Goal: Information Seeking & Learning: Check status

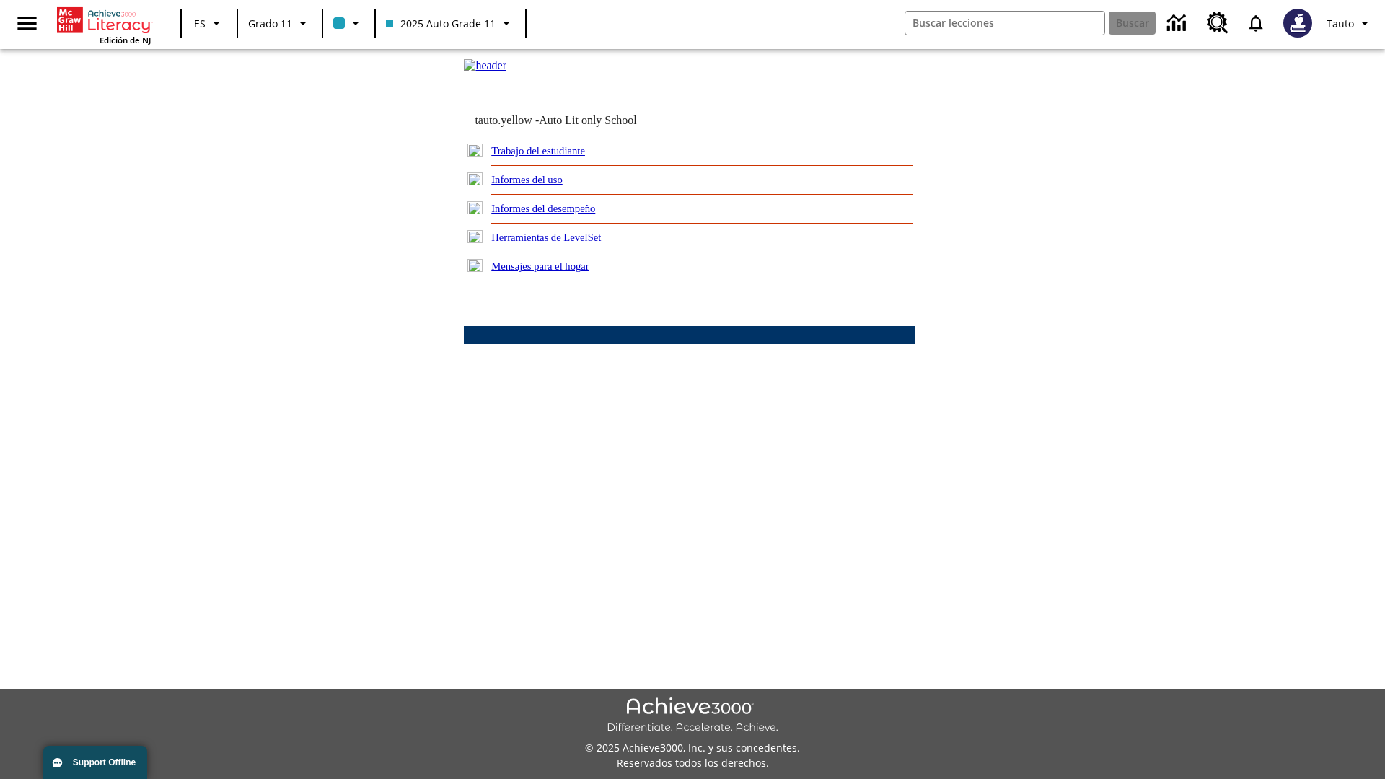
click at [539, 185] on link "Informes del uso" at bounding box center [526, 180] width 71 height 12
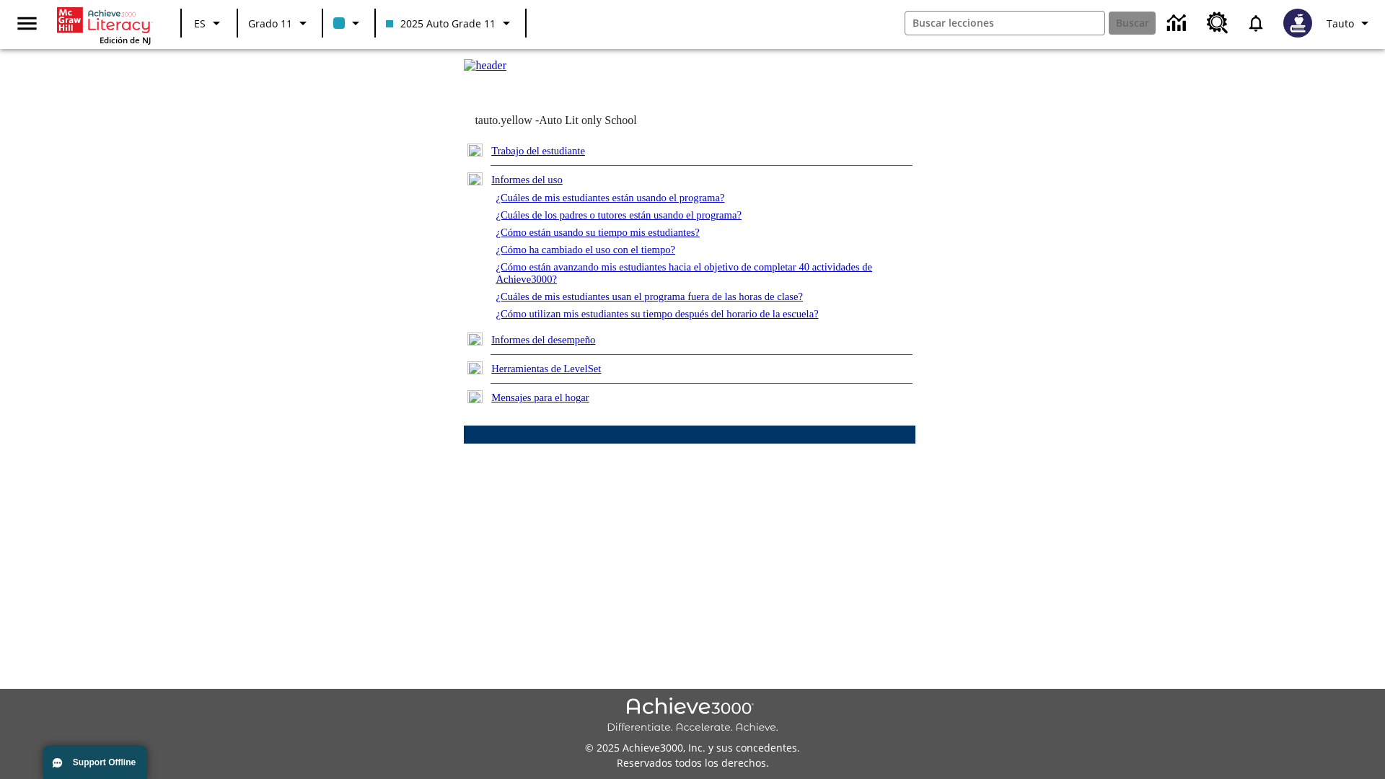
click at [629, 203] on link "¿Cuáles de mis estudiantes están usando el programa?" at bounding box center [609, 198] width 229 height 12
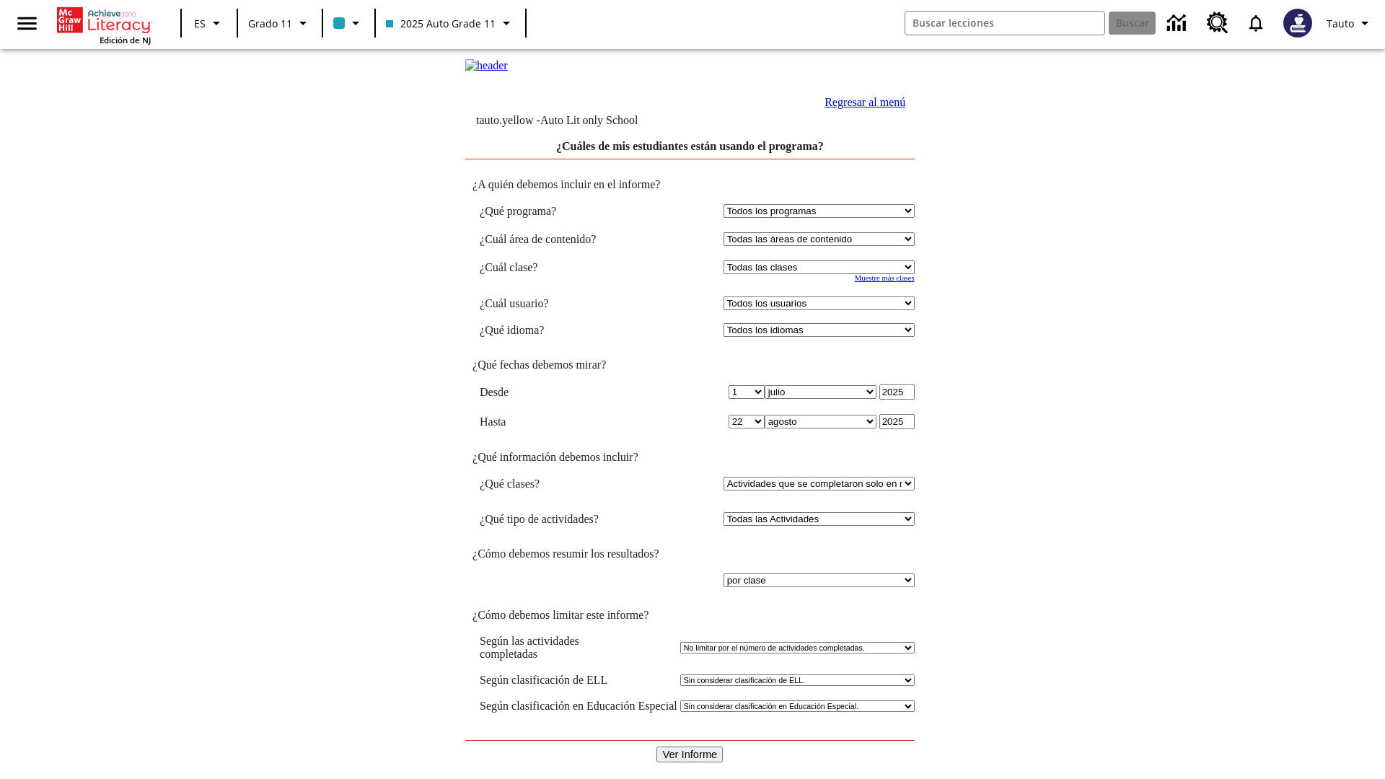
click at [821, 274] on select "Seleccionar una clase: Todas las clases 2025 Auto Grade 11 205 Auto Grade 11 Sa…" at bounding box center [818, 267] width 191 height 14
select select "11133141"
click at [821, 310] on select "Todos los usuarios Puma, Sautoen Puma, Sautoes Puma, Sautoss Twoclasses, Sautoe…" at bounding box center [818, 303] width 191 height 14
select select "21437114"
click at [689, 746] on input "Ver Informe" at bounding box center [689, 754] width 66 height 16
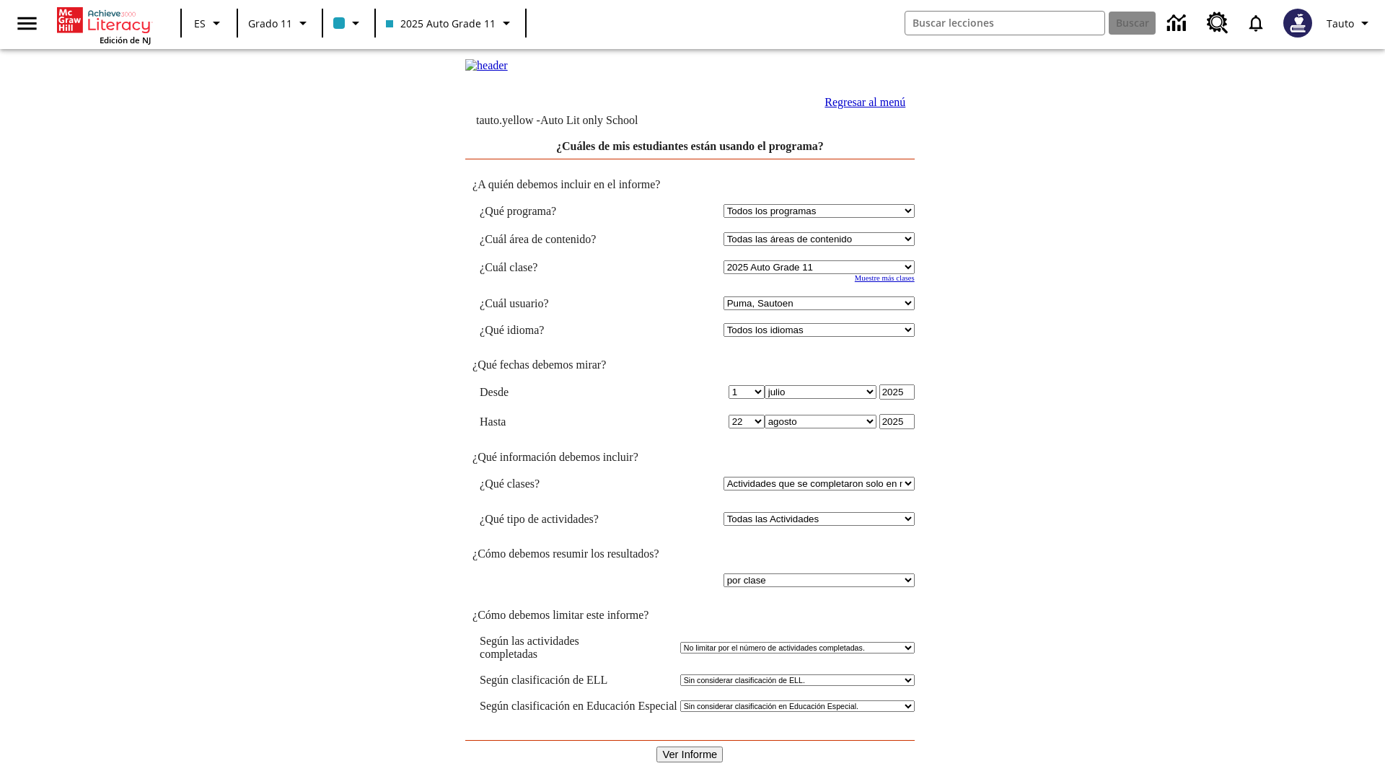
click at [860, 108] on link "Regresar al menú" at bounding box center [864, 102] width 81 height 12
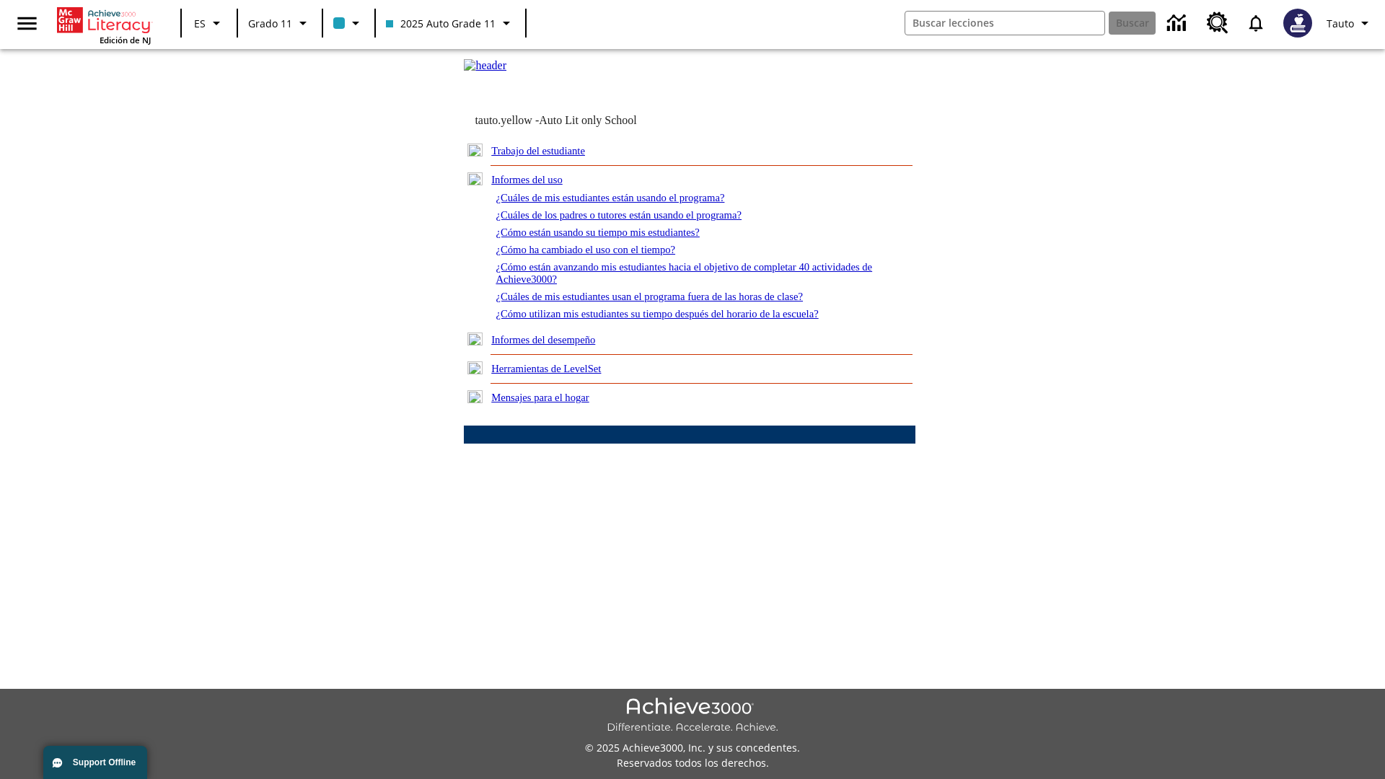
click at [638, 221] on link "¿Cuáles de los padres o tutores están usando el programa?" at bounding box center [618, 215] width 246 height 12
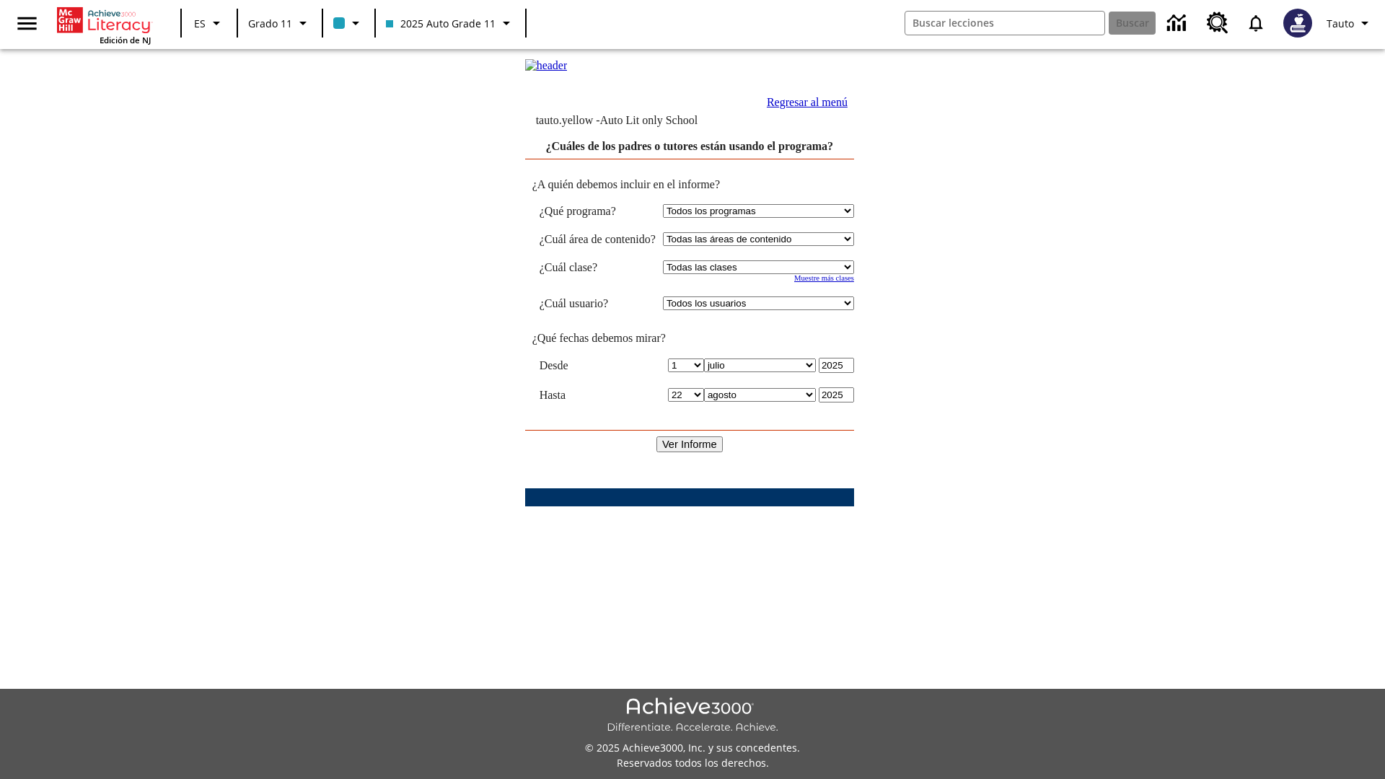
click at [771, 274] on select "Seleccionar una clase: Todas las clases 2025 Auto Grade 11 205 Auto Grade 11 Sa…" at bounding box center [758, 267] width 191 height 14
select select "11133141"
click at [771, 310] on select "Todos los usuarios Puma, Sautoen Puma, Sautoes Puma, Sautoss Twoclasses, Sautoe…" at bounding box center [758, 303] width 191 height 14
select select "21437114"
click at [689, 446] on input "Ver Informe" at bounding box center [689, 444] width 66 height 16
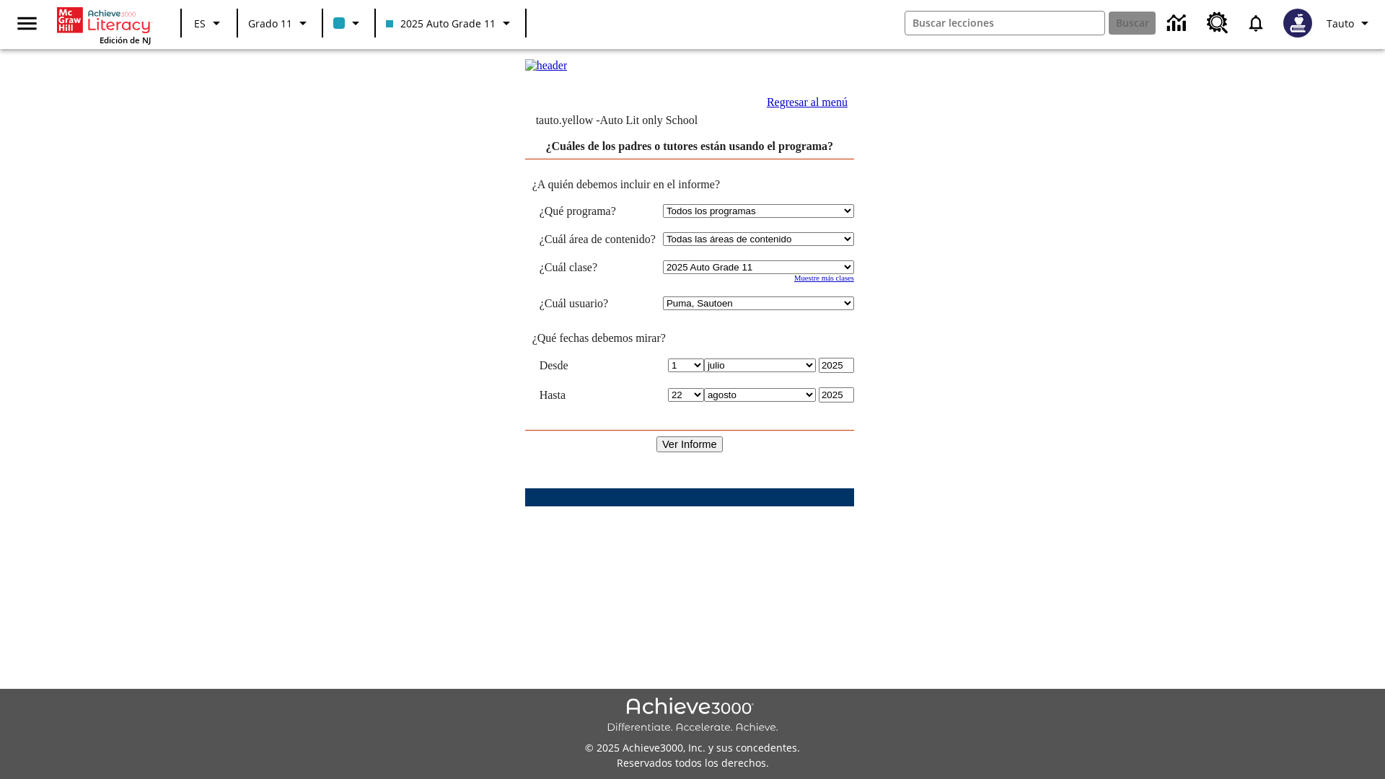
click at [847, 108] on link "Regresar al menú" at bounding box center [807, 102] width 81 height 12
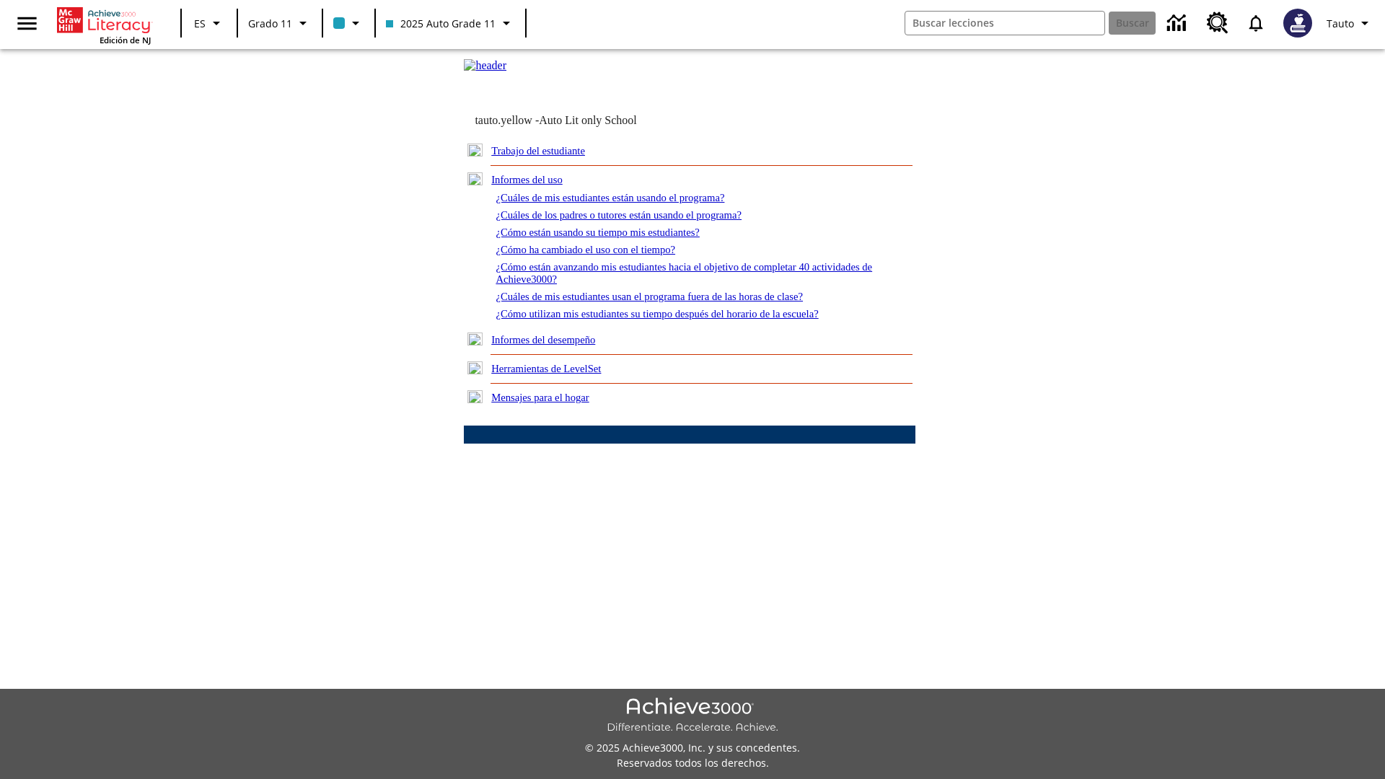
click at [614, 238] on link "¿Cómo están usando su tiempo mis estudiantes?" at bounding box center [597, 232] width 204 height 12
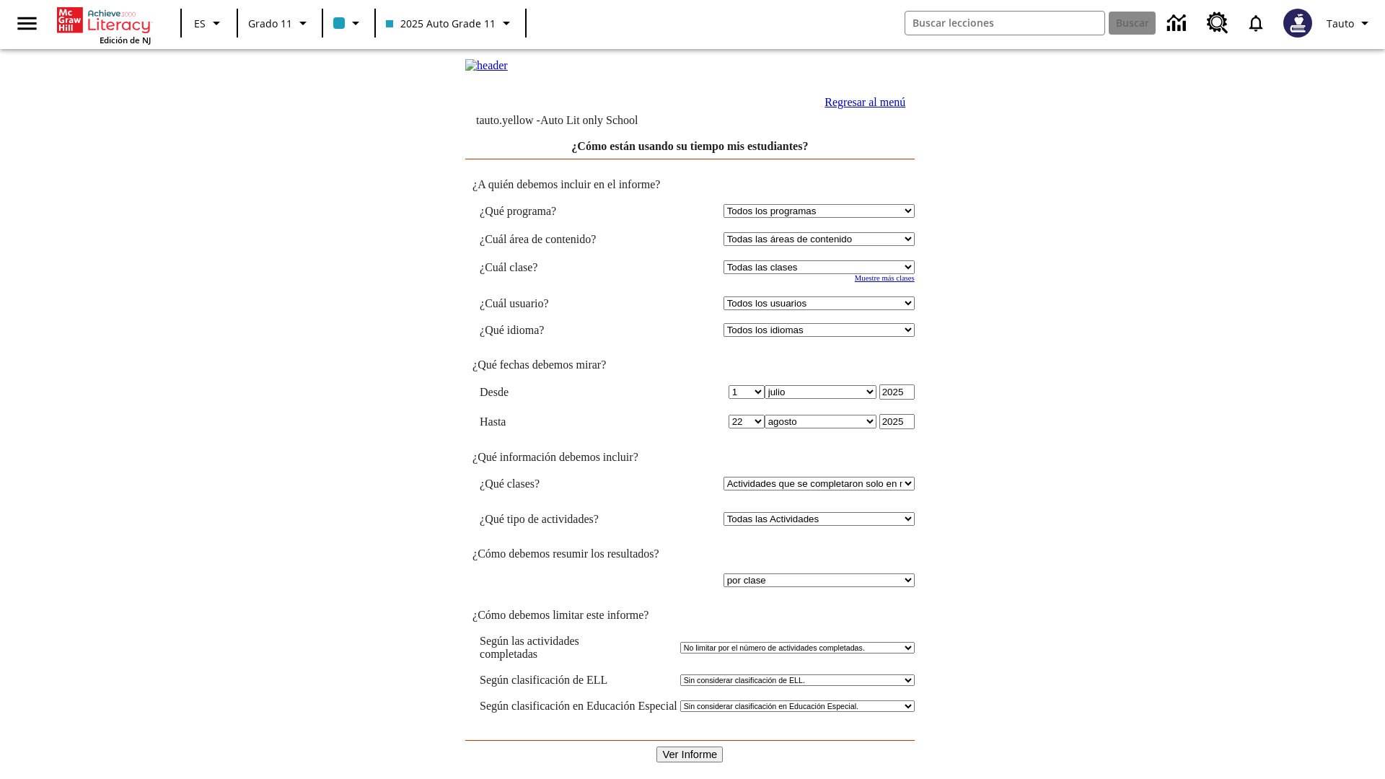
click at [821, 274] on select "Seleccionar una clase: Todas las clases 2025 Auto Grade 11 205 Auto Grade 11 Sa…" at bounding box center [818, 267] width 191 height 14
select select "11133141"
select select "21437114"
click at [689, 746] on input "Ver Informe" at bounding box center [689, 754] width 66 height 16
click at [860, 108] on link "Regresar al menú" at bounding box center [864, 102] width 81 height 12
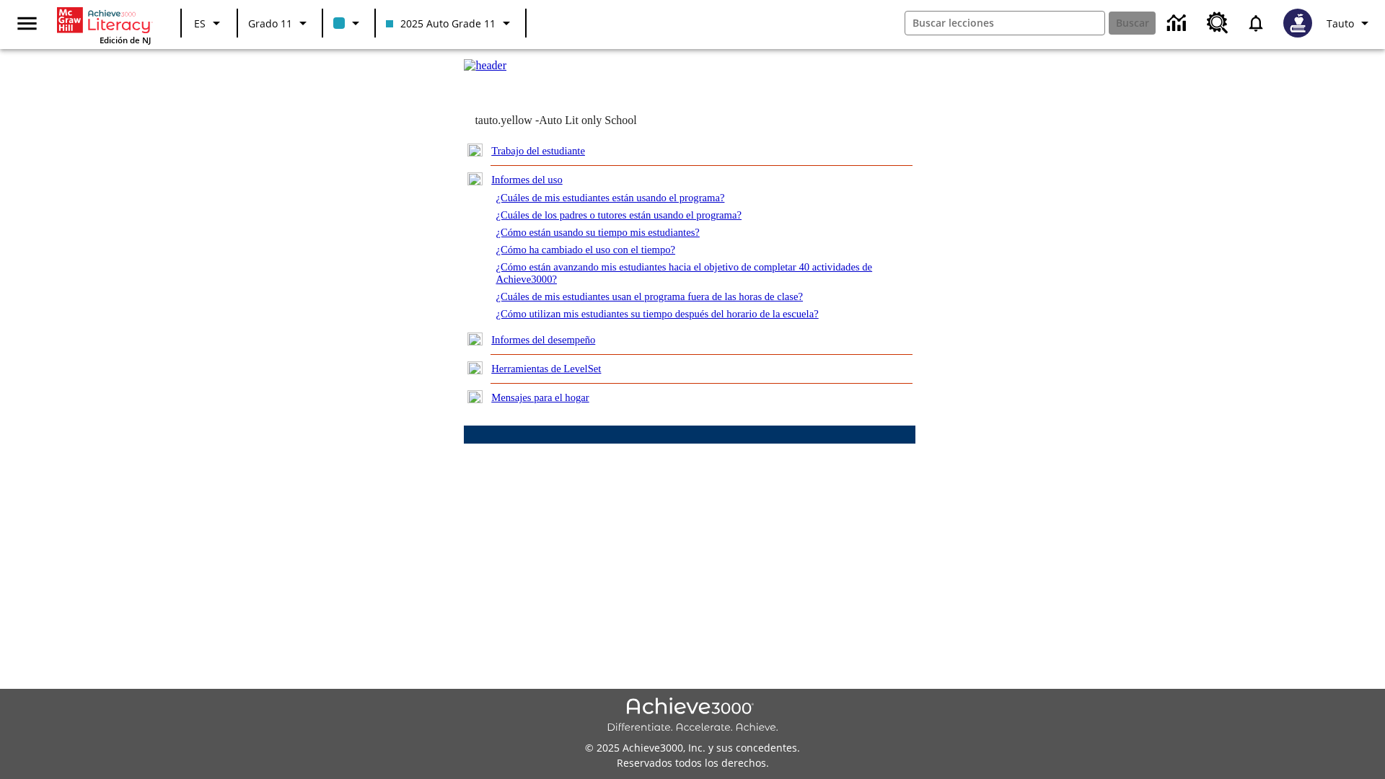
click at [597, 255] on link "¿Cómo ha cambiado el uso con el tiempo?" at bounding box center [585, 250] width 180 height 12
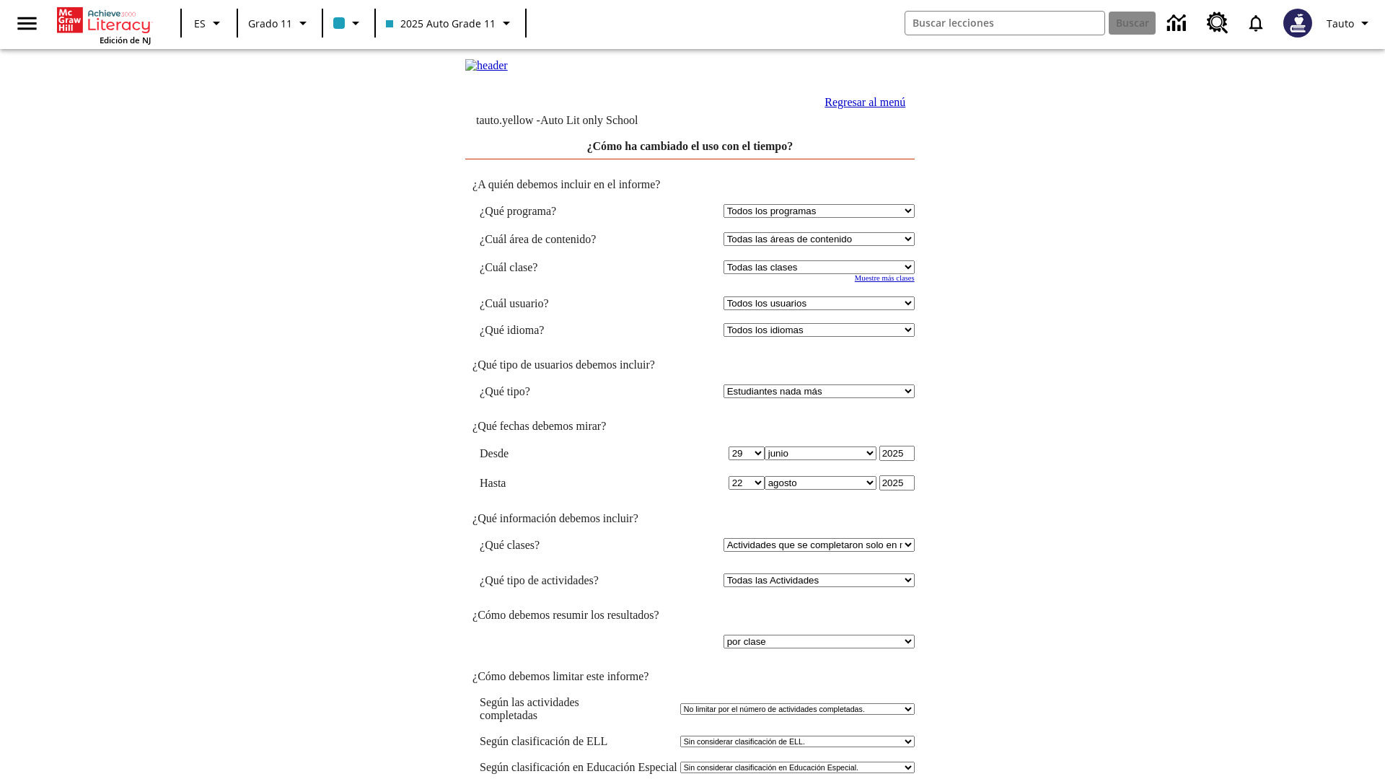
click at [821, 274] on select "Seleccionar una clase: Todas las clases 2025 Auto Grade 11 205 Auto Grade 11 Sa…" at bounding box center [818, 267] width 191 height 14
select select "11133141"
click at [821, 310] on select "Todos los usuarios Puma, Sautoen Puma, Sautoes Puma, Sautoss Twoclasses, Sautoe…" at bounding box center [818, 303] width 191 height 14
select select "21437114"
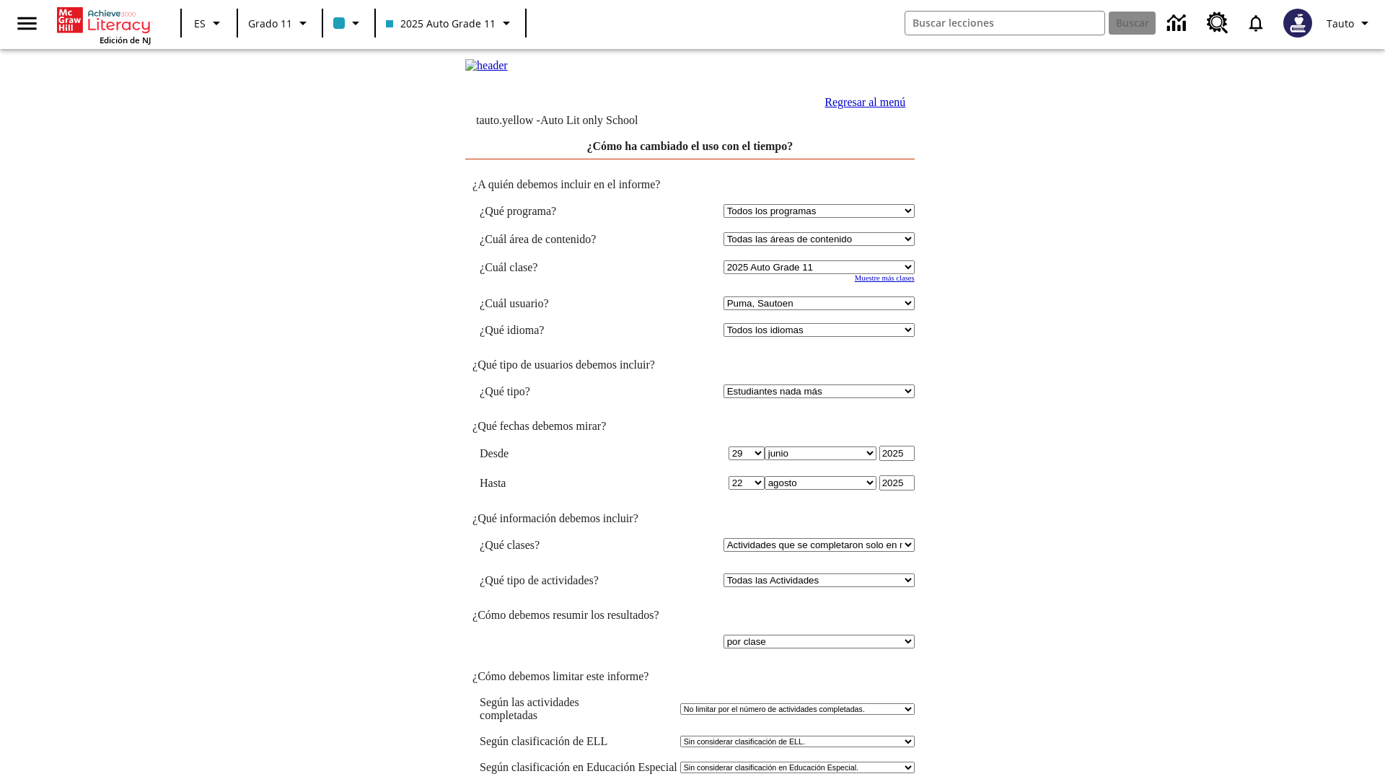
click at [860, 108] on link "Regresar al menú" at bounding box center [864, 102] width 81 height 12
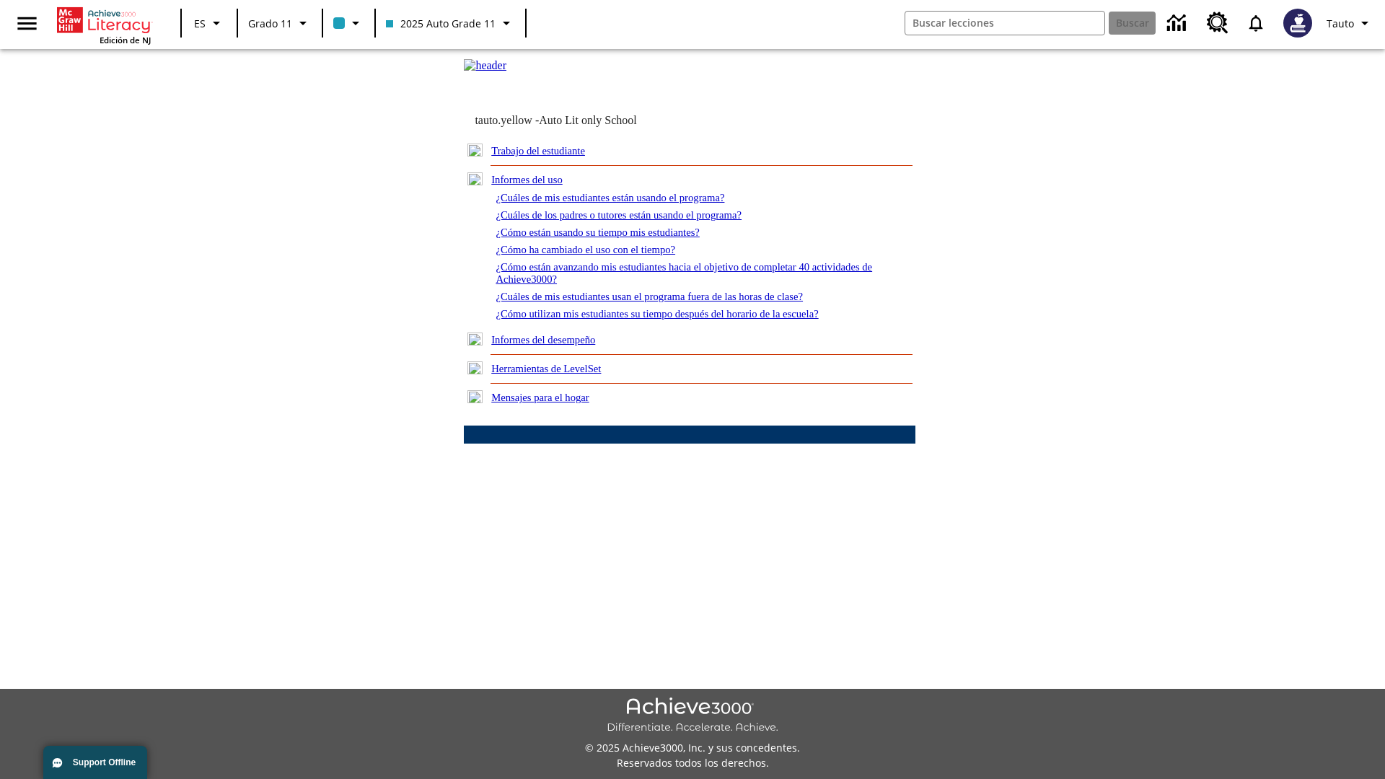
click at [676, 285] on link "¿Cómo están avanzando mis estudiantes hacia el objetivo de completar 40 activid…" at bounding box center [683, 273] width 376 height 24
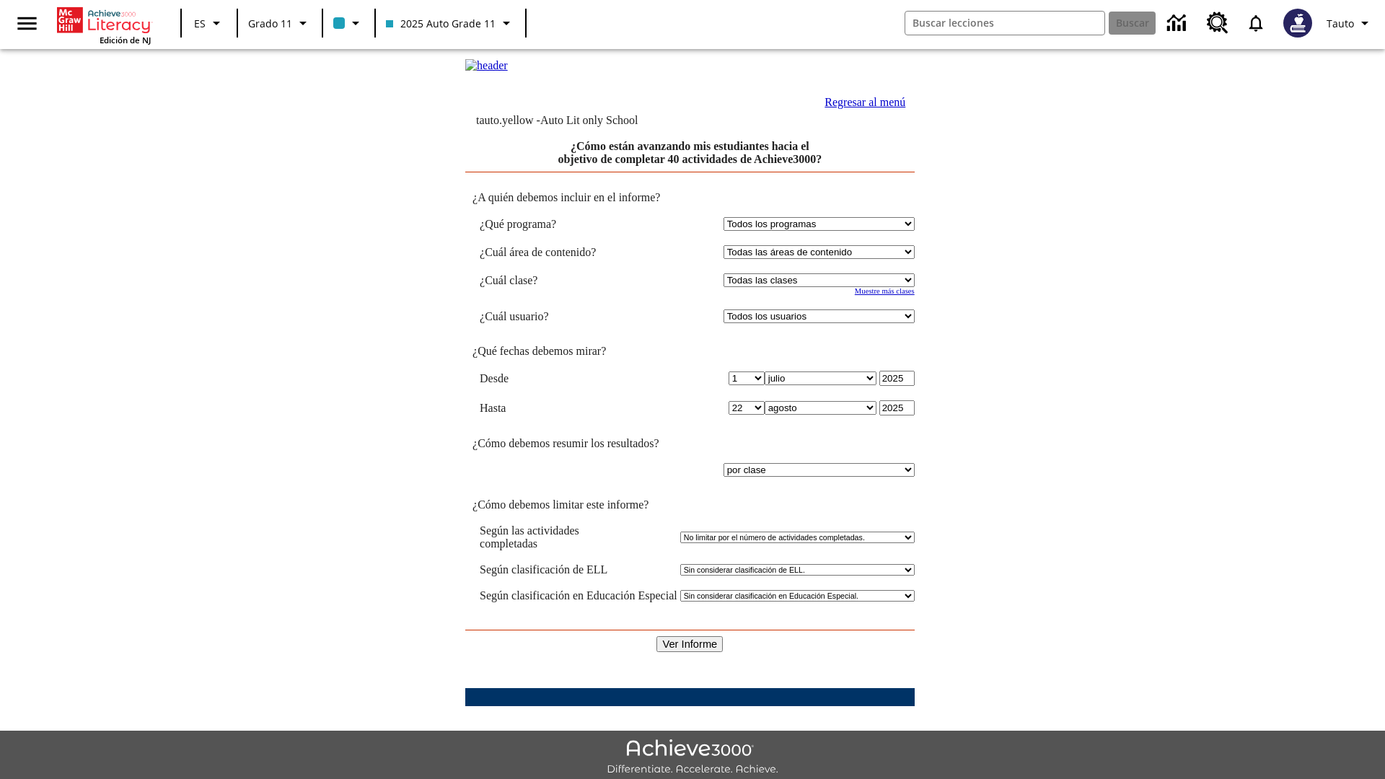
click at [821, 287] on select "Seleccionar una clase: Todas las clases 2025 Auto Grade 11 205 Auto Grade 11 Sa…" at bounding box center [818, 280] width 191 height 14
select select "11133141"
click at [821, 323] on select "Todos los usuarios Puma, Sautoen Puma, Sautoes Puma, Sautoss Twoclasses, Sautoe…" at bounding box center [818, 316] width 191 height 14
select select "21437114"
click at [689, 636] on input "Ver Informe" at bounding box center [689, 644] width 66 height 16
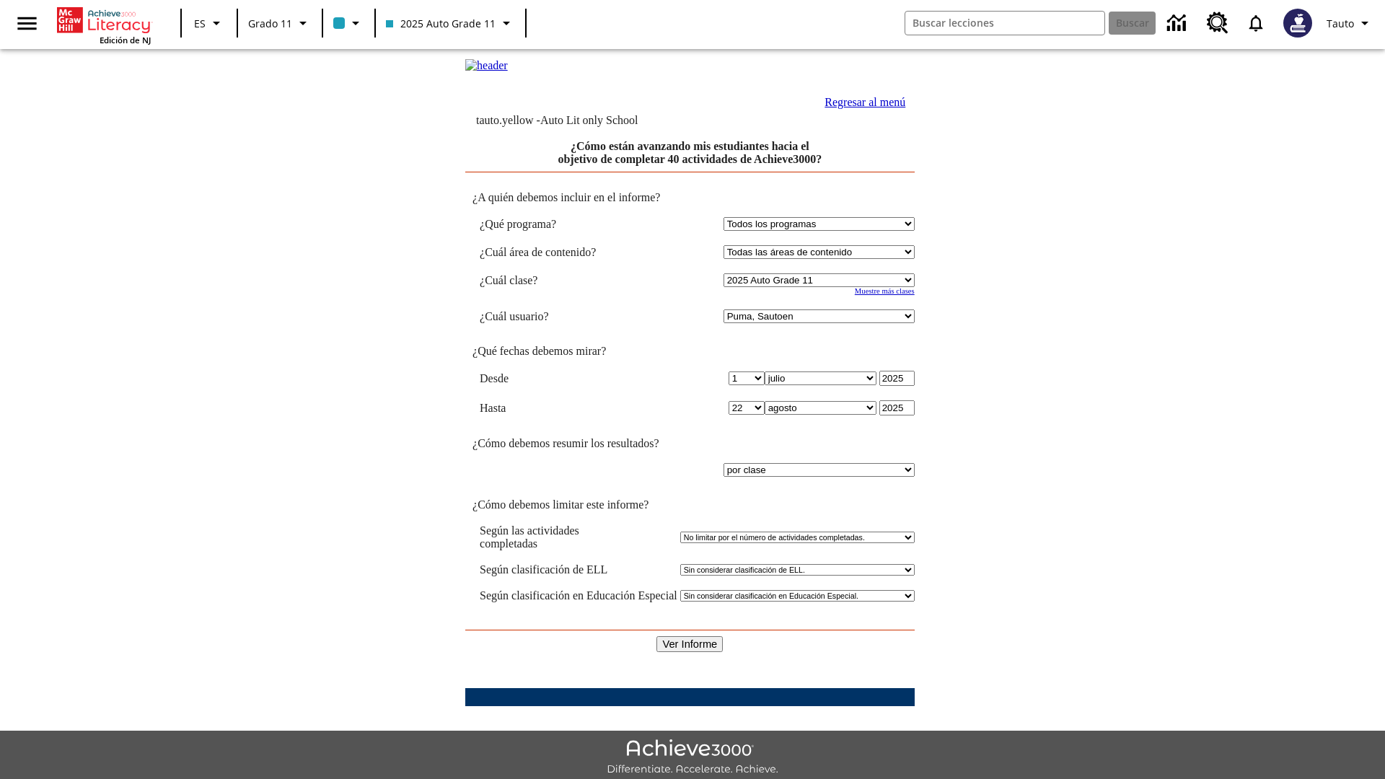
click at [860, 108] on link "Regresar al menú" at bounding box center [864, 102] width 81 height 12
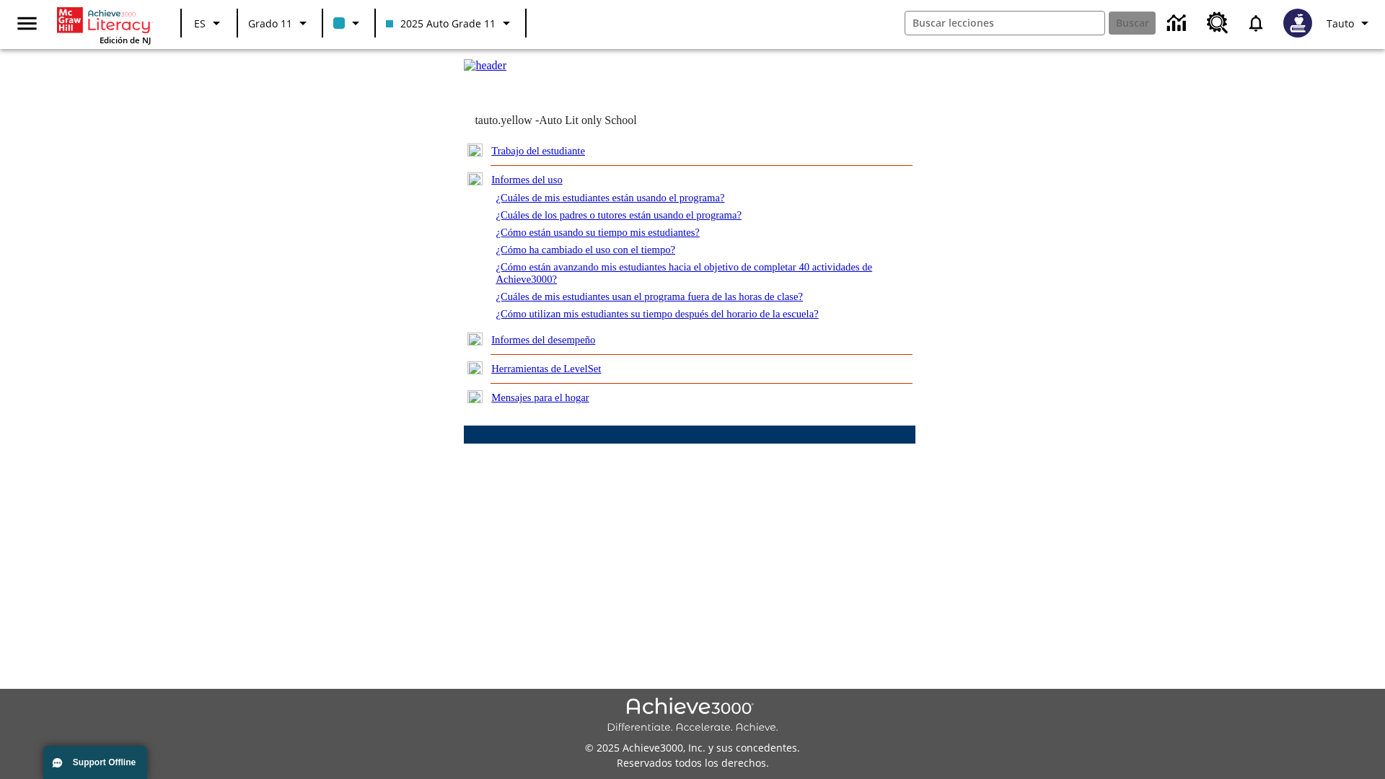
click at [674, 302] on link "¿Cuáles de mis estudiantes usan el programa fuera de las horas de clase?" at bounding box center [648, 297] width 307 height 12
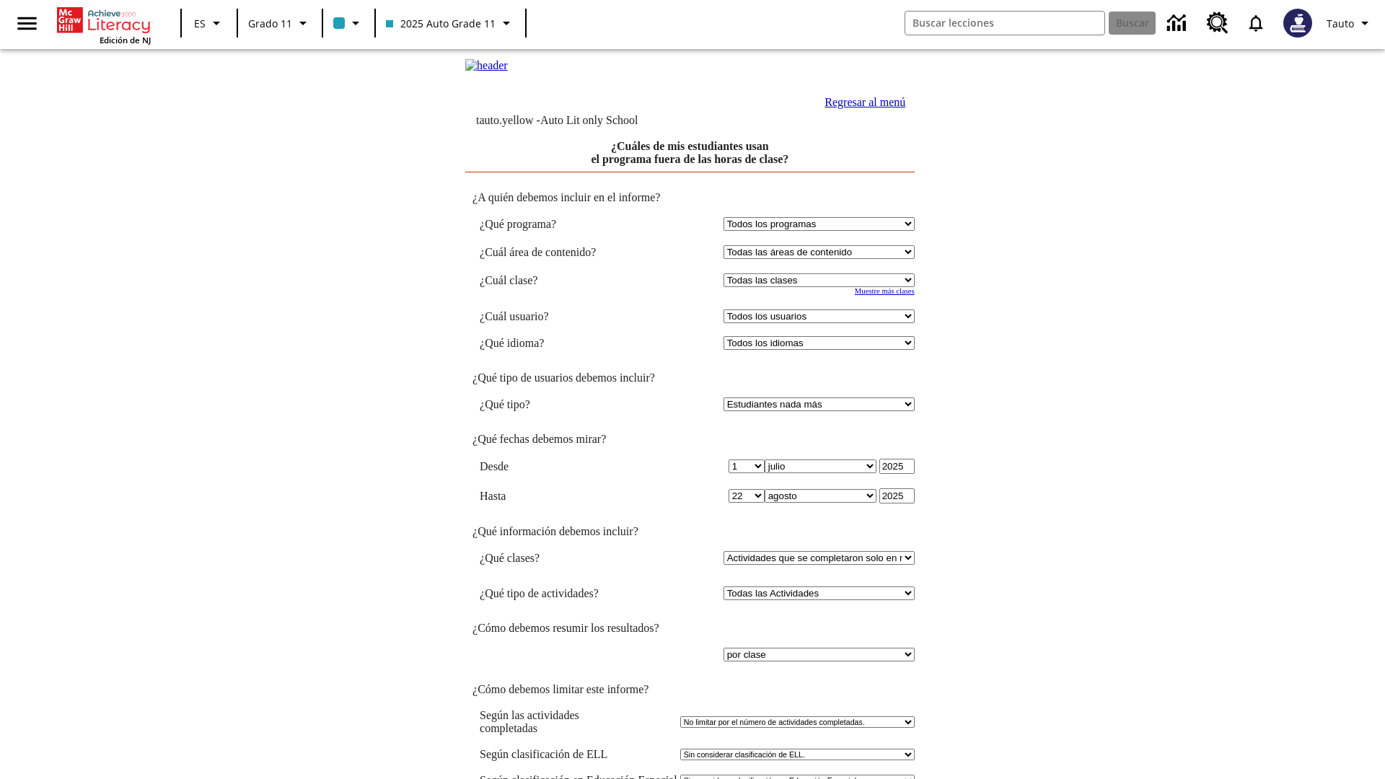
click at [821, 287] on select "Seleccionar una clase: Todas las clases 2025 Auto Grade 11 205 Auto Grade 11 Sa…" at bounding box center [818, 280] width 191 height 14
select select "11133141"
select select "21437114"
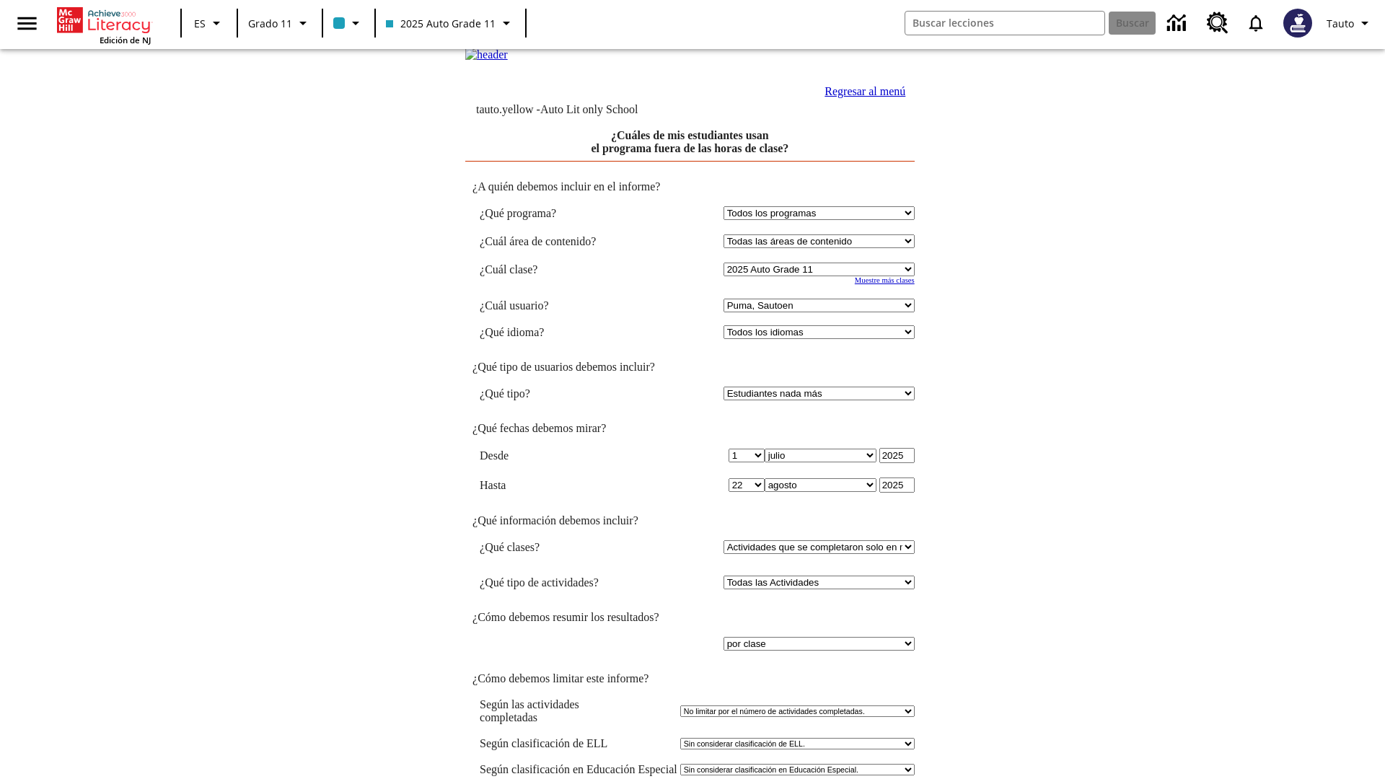
click at [860, 97] on link "Regresar al menú" at bounding box center [864, 91] width 81 height 12
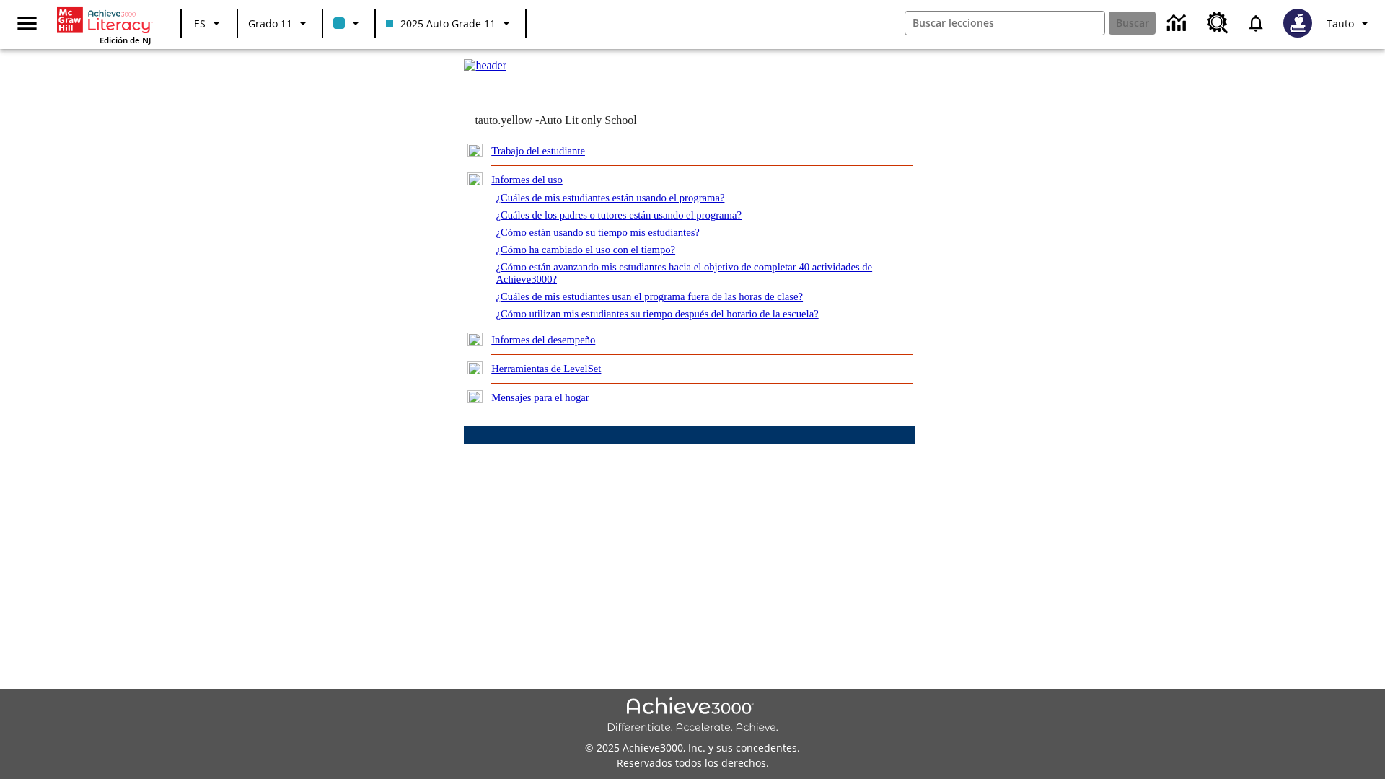
click at [681, 319] on link "¿Cómo utilizan mis estudiantes su tiempo después del horario de la escuela?" at bounding box center [656, 314] width 322 height 12
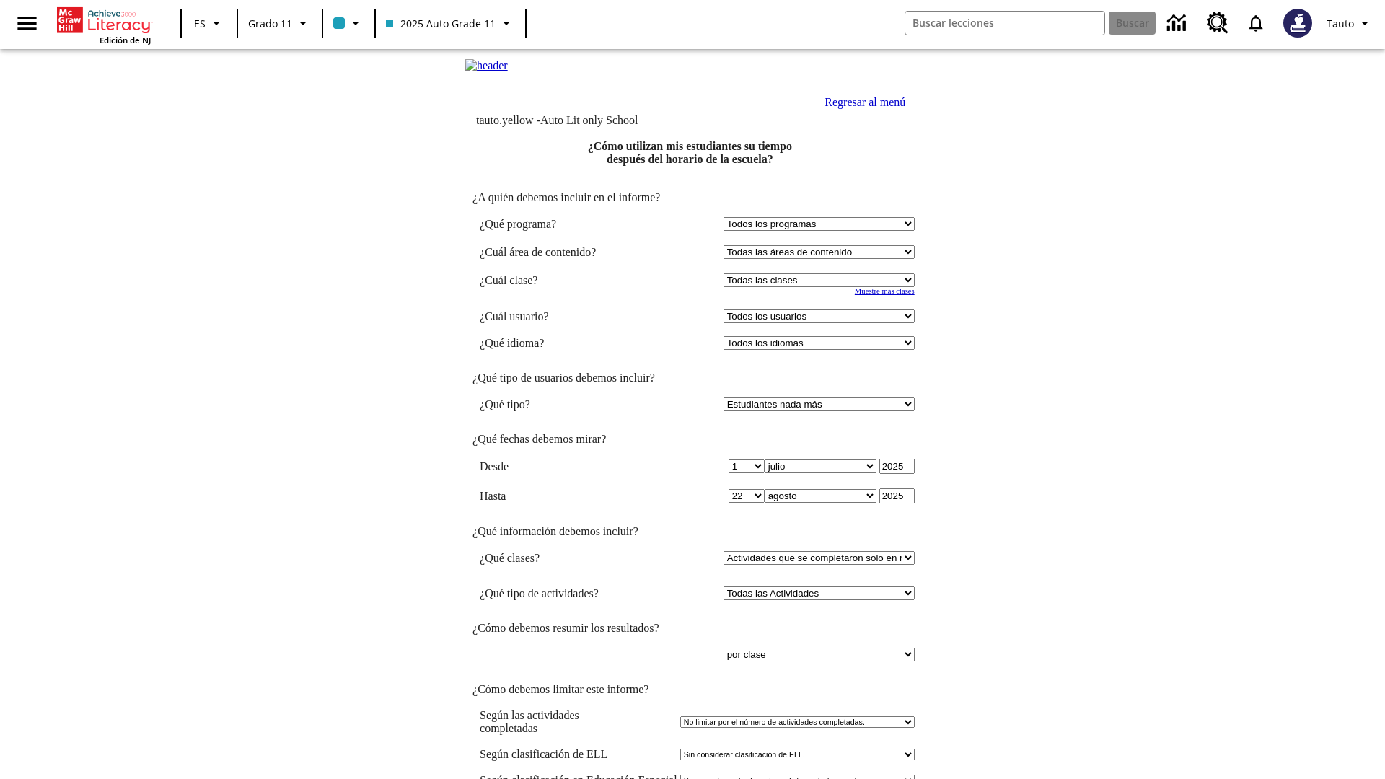
select select "11133141"
click at [821, 323] on select "Todos los usuarios Puma, Sautoen Puma, Sautoes Puma, Sautoss Twoclasses, Sautoe…" at bounding box center [818, 316] width 191 height 14
select select "21437114"
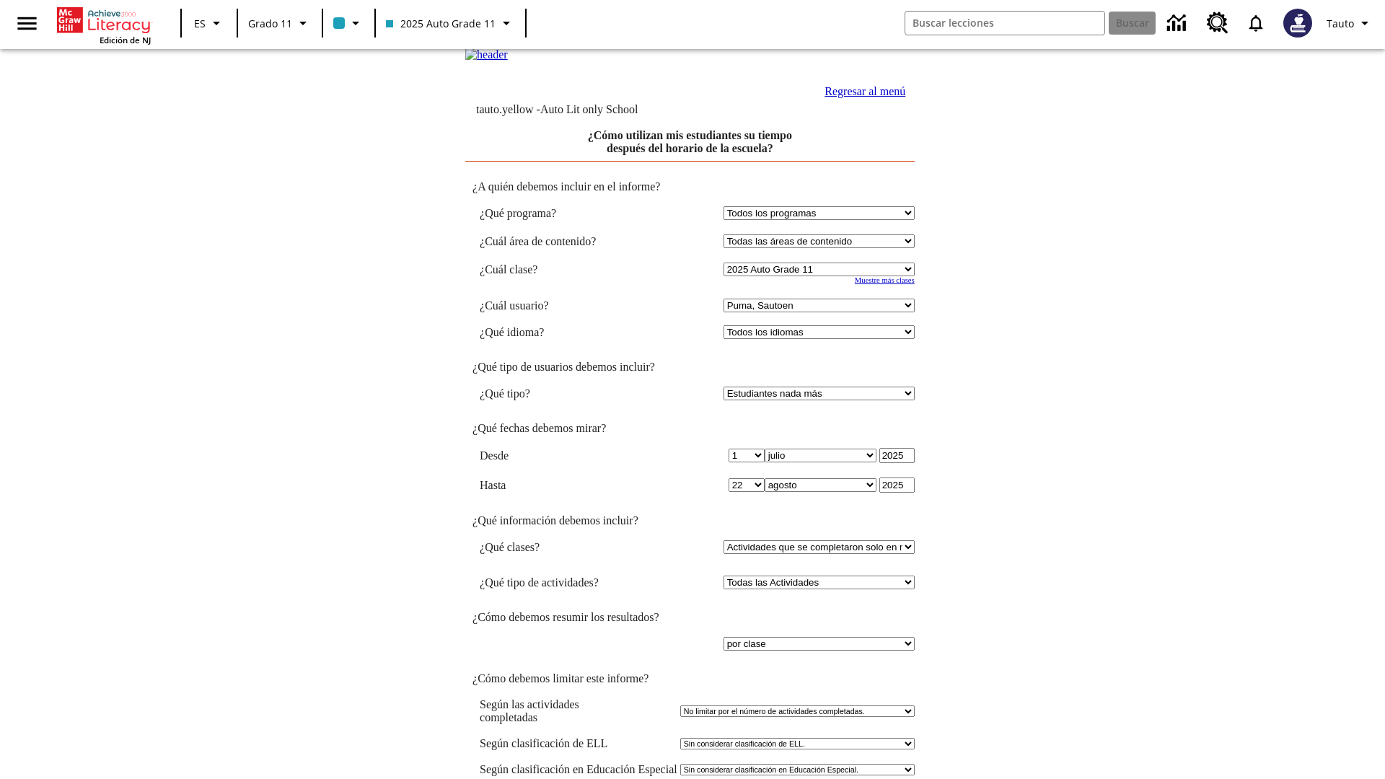
click at [860, 97] on link "Regresar al menú" at bounding box center [864, 91] width 81 height 12
